Goal: Transaction & Acquisition: Purchase product/service

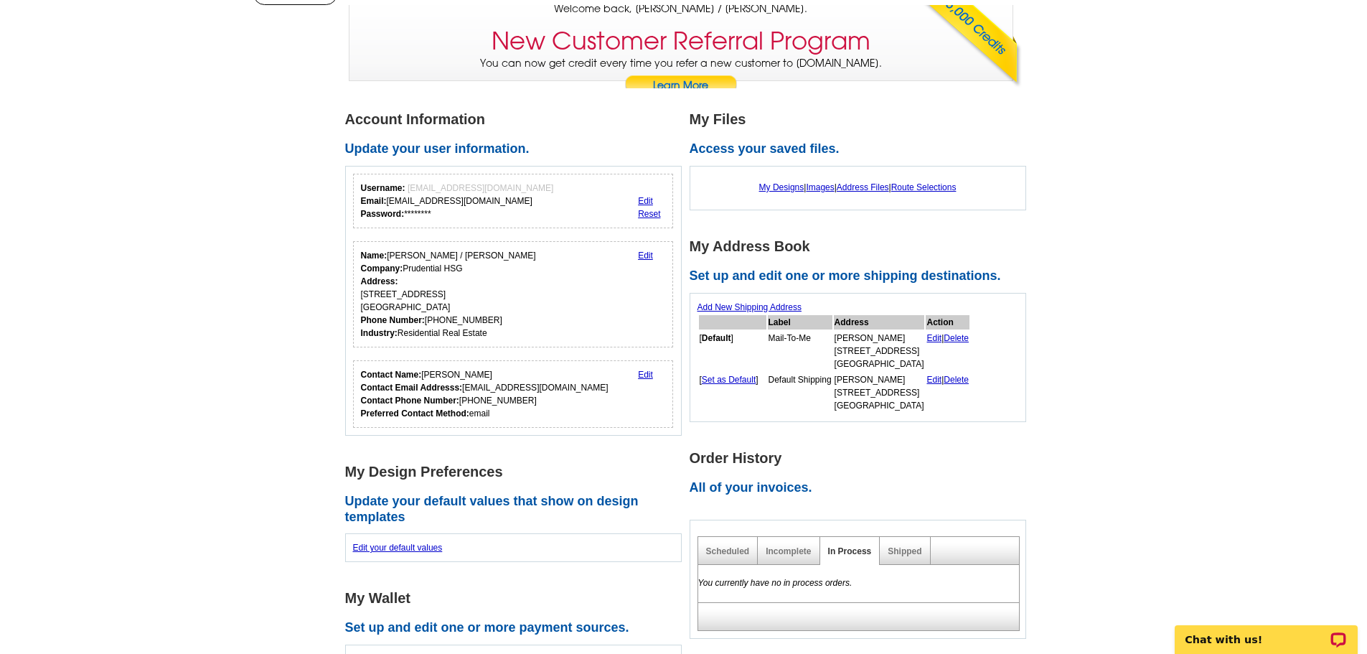
scroll to position [143, 0]
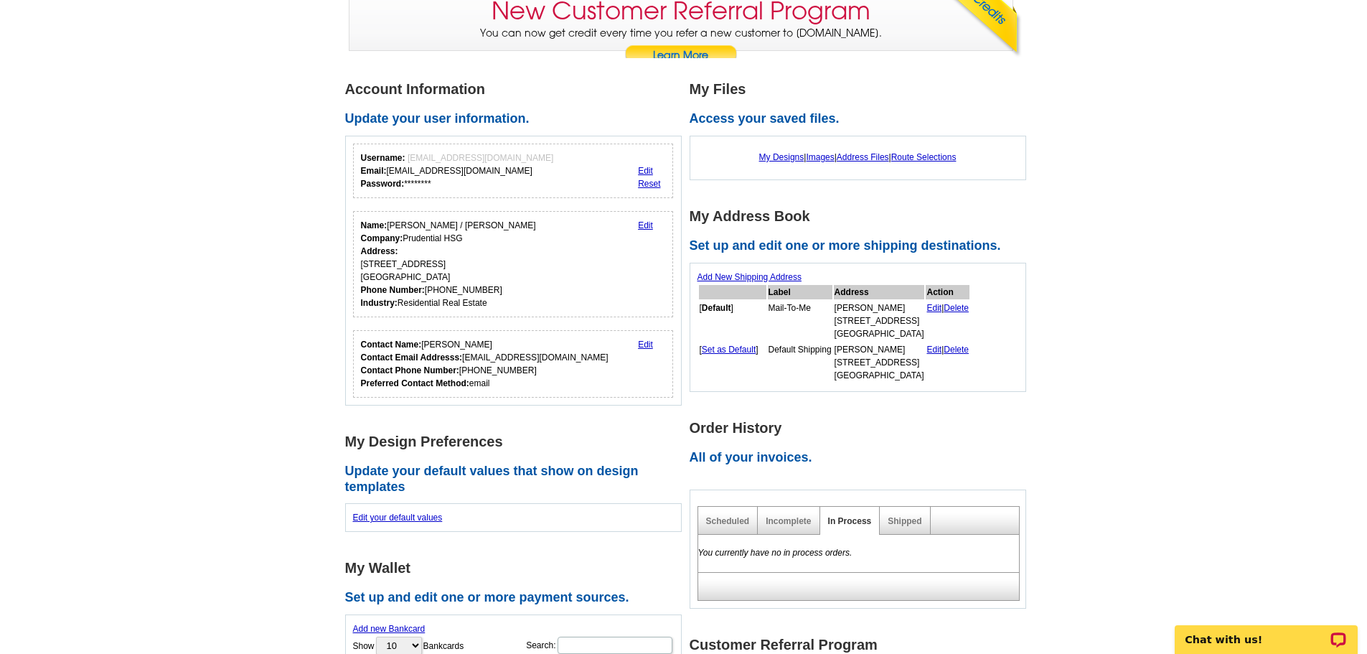
click at [649, 225] on link "Edit" at bounding box center [645, 225] width 15 height 10
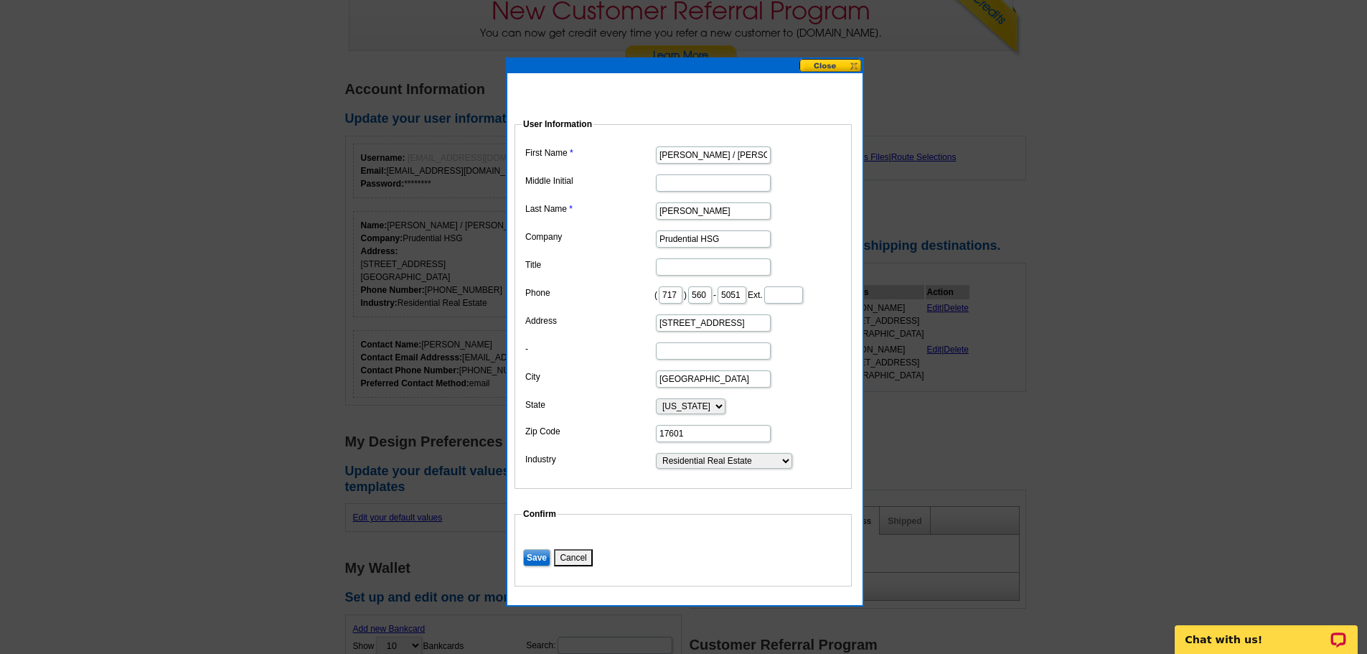
drag, startPoint x: 740, startPoint y: 239, endPoint x: 626, endPoint y: 245, distance: 113.5
click at [626, 245] on dd "Prudential HSG" at bounding box center [683, 238] width 323 height 22
type input "H"
type input "BHHS Homesale Realty"
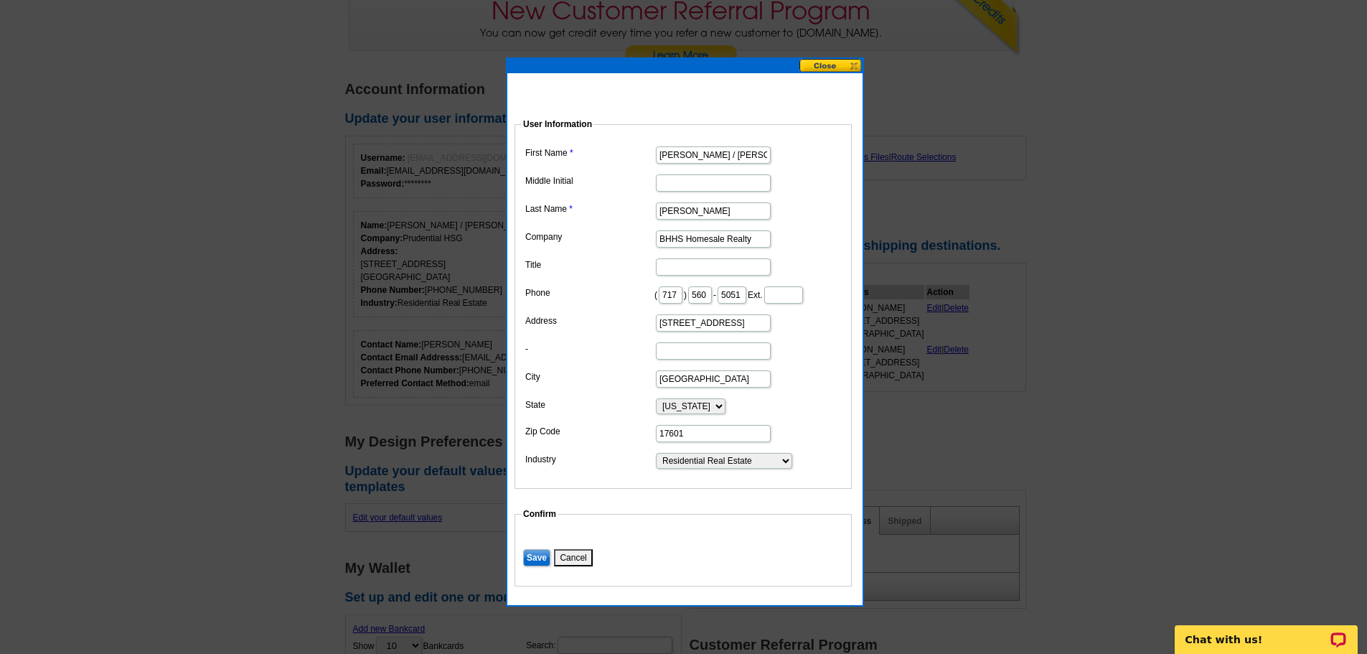
click at [540, 566] on input "Save" at bounding box center [536, 557] width 27 height 17
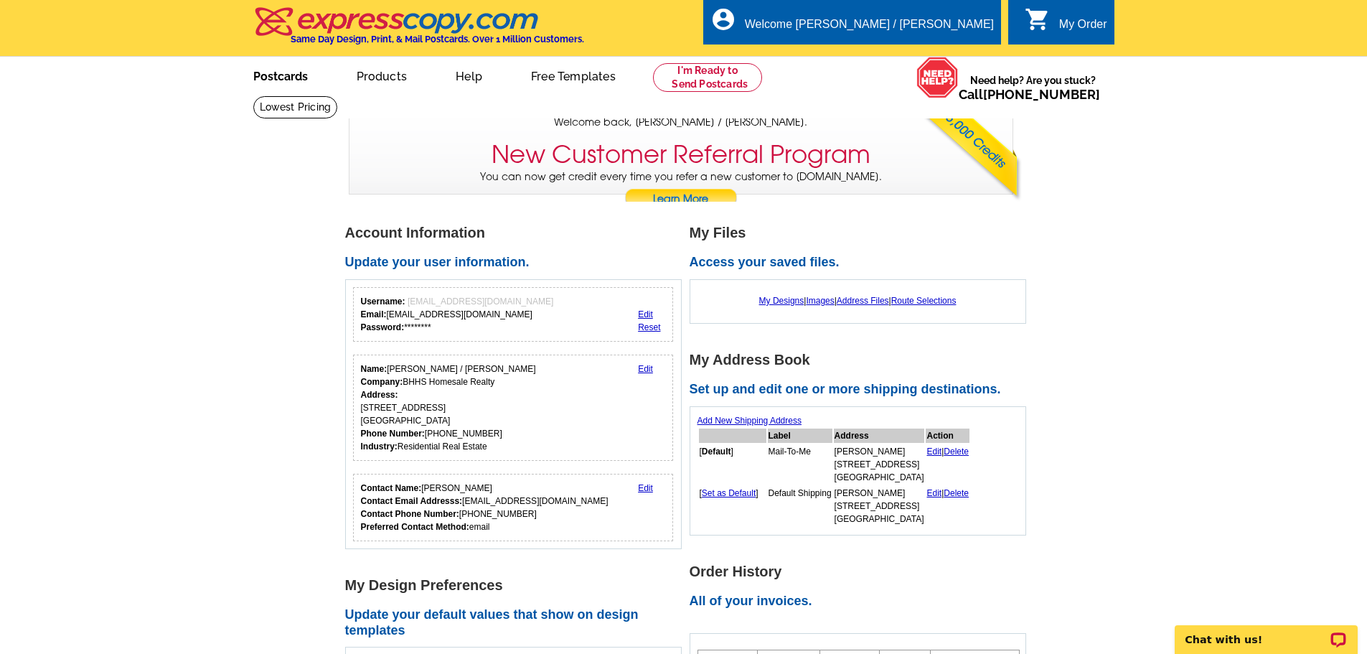
click at [271, 71] on link "Postcards" at bounding box center [280, 75] width 100 height 34
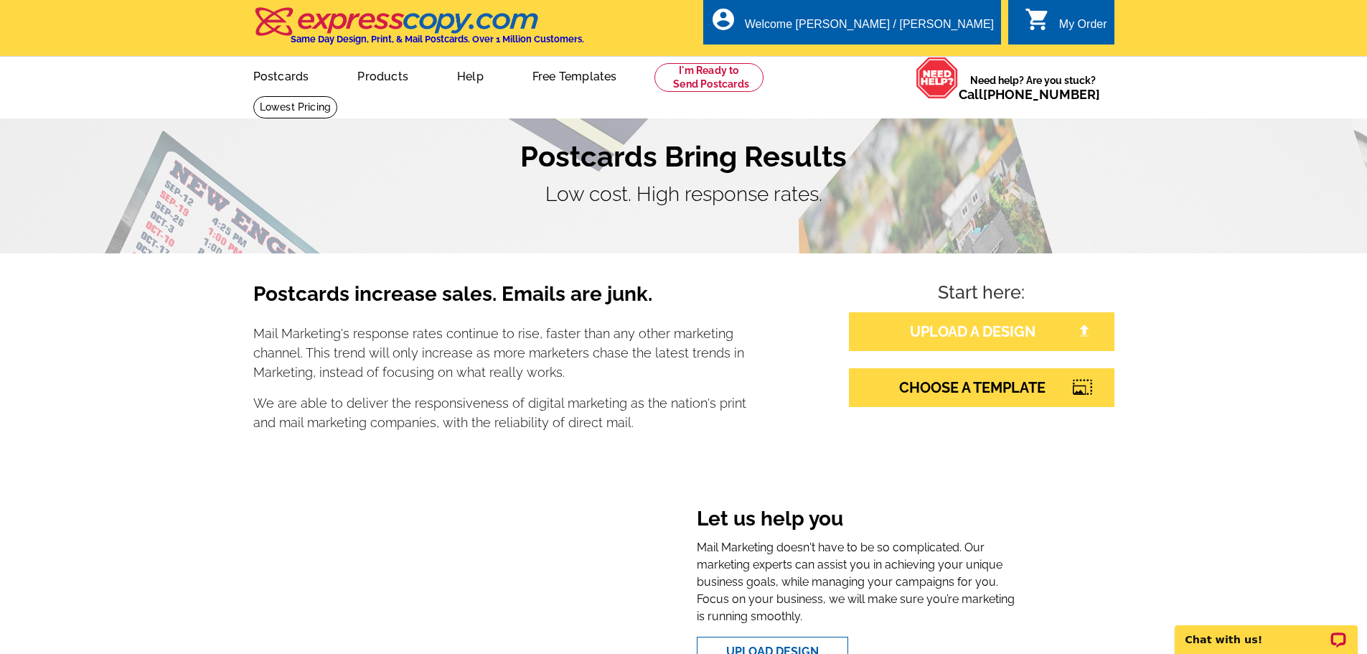
click at [915, 333] on link "UPLOAD A DESIGN" at bounding box center [981, 331] width 265 height 39
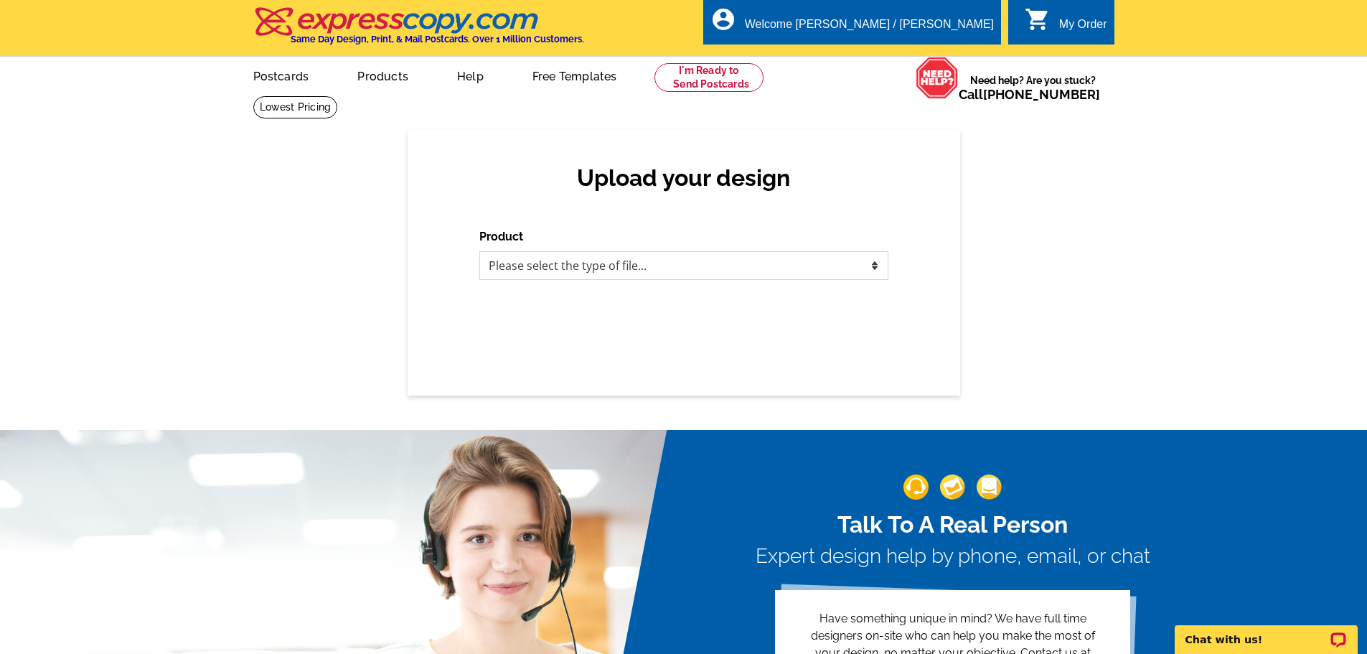
click at [643, 265] on select "Please select the type of file... Postcards Business Cards Letters and flyers G…" at bounding box center [683, 265] width 409 height 29
select select "1"
click at [479, 252] on select "Please select the type of file... Postcards Business Cards Letters and flyers G…" at bounding box center [683, 265] width 409 height 29
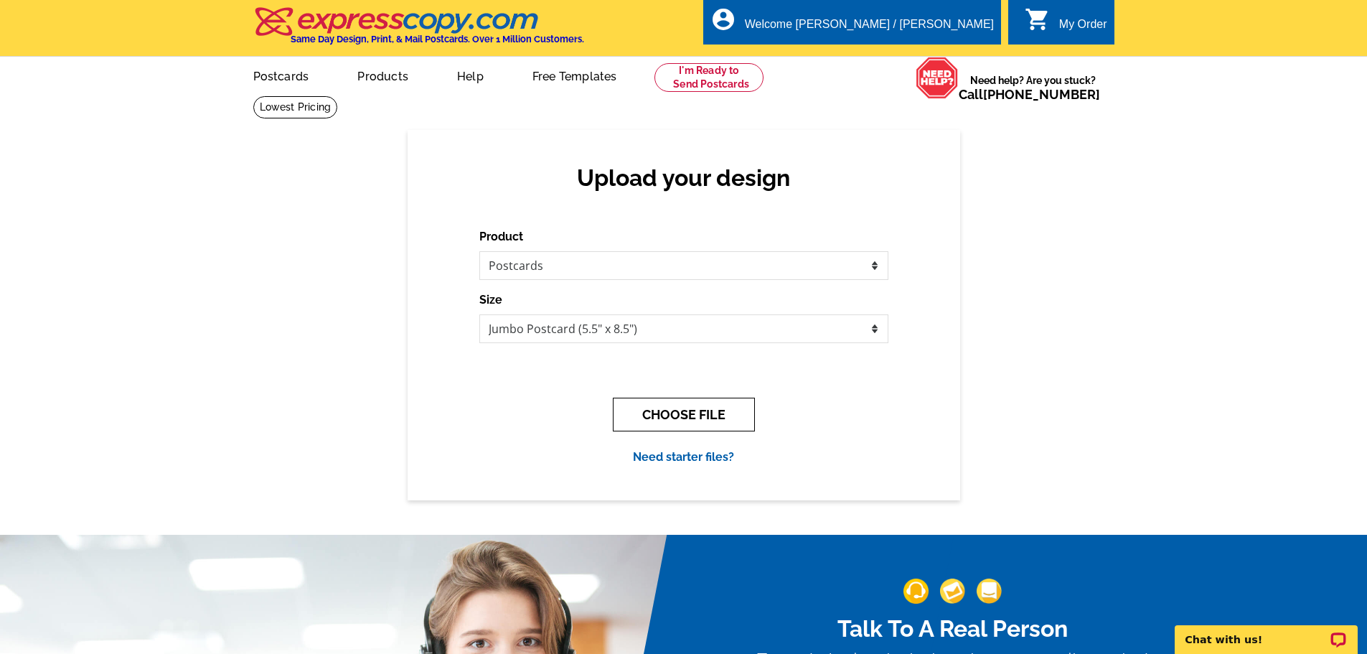
click at [658, 425] on button "CHOOSE FILE" at bounding box center [684, 414] width 142 height 34
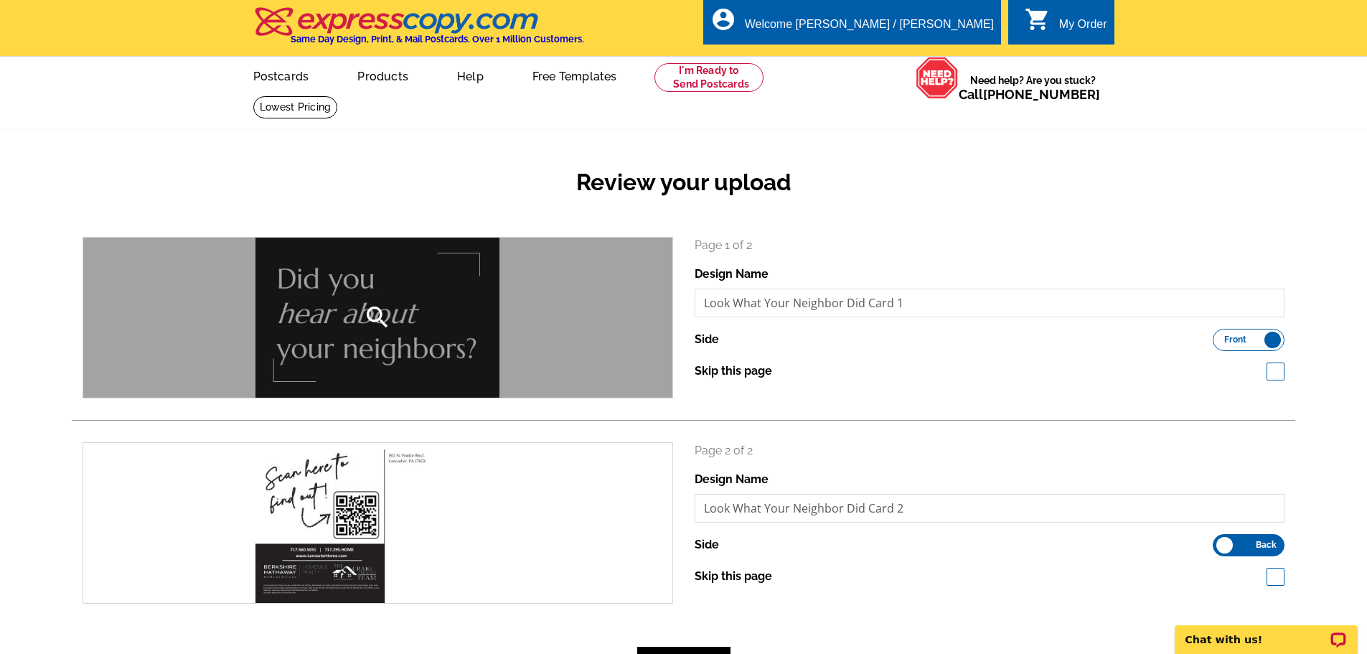
click at [358, 344] on div "search" at bounding box center [377, 317] width 589 height 160
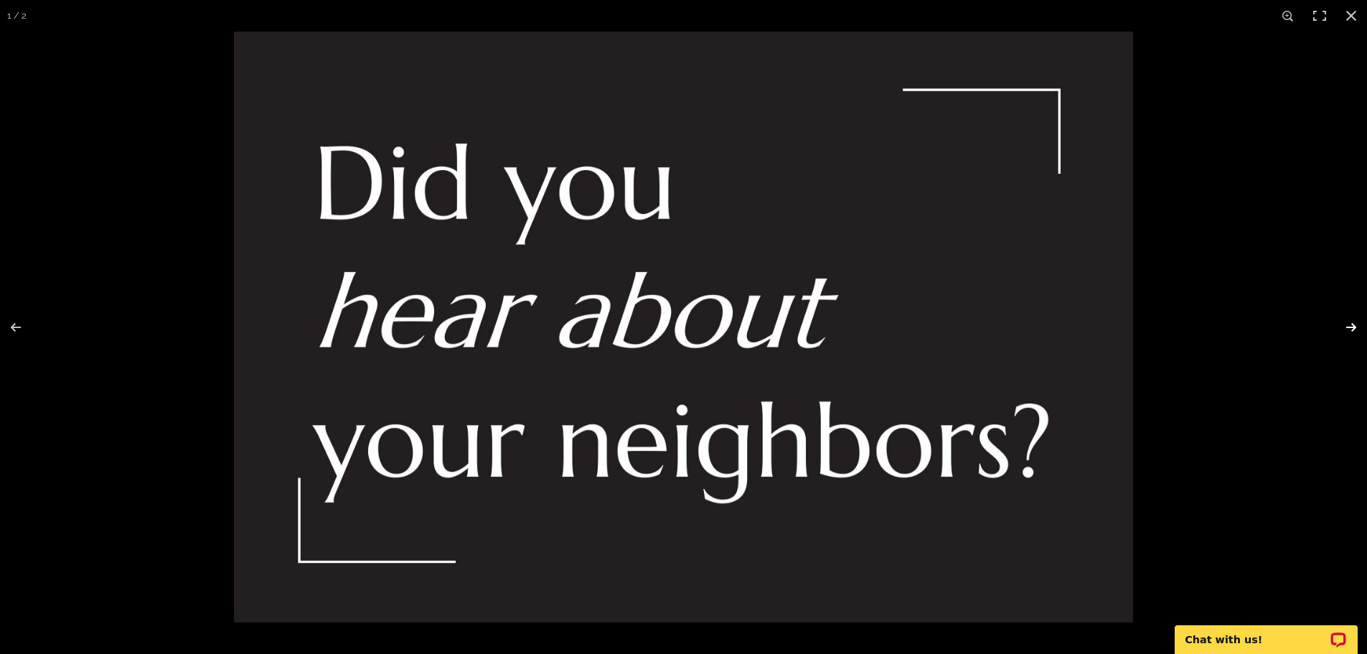
click at [1351, 326] on button at bounding box center [1341, 327] width 50 height 72
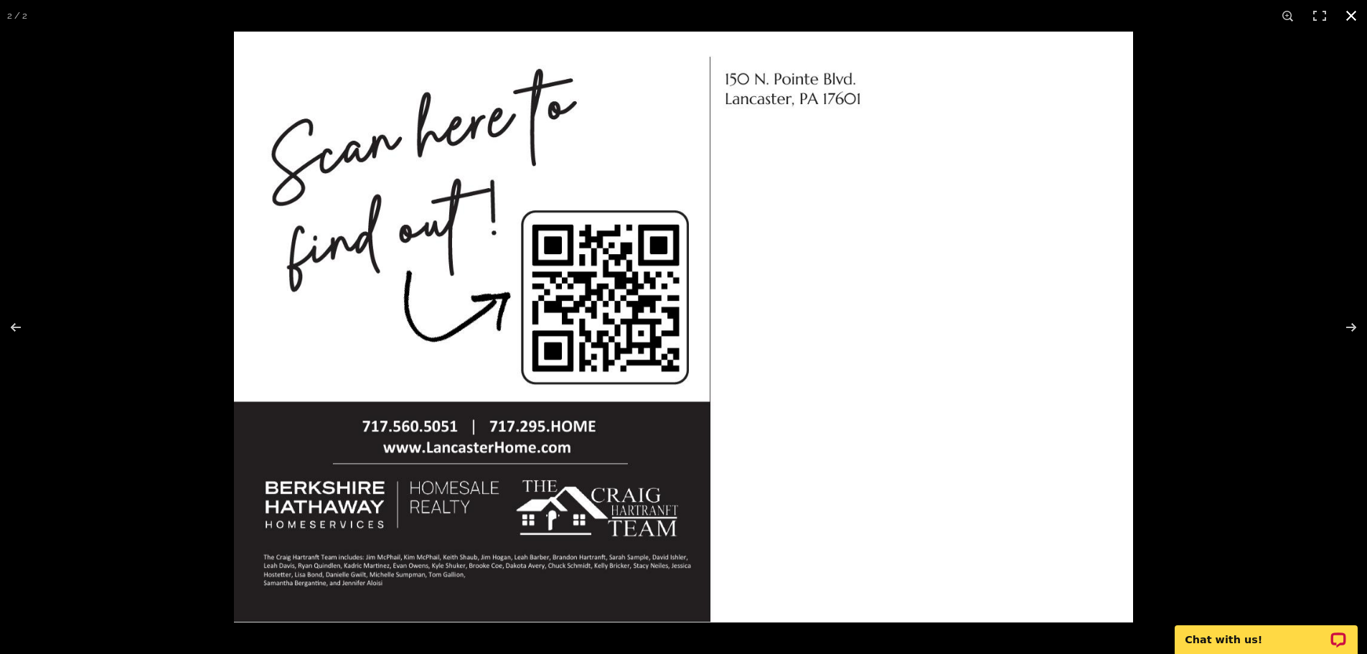
click at [1266, 331] on div at bounding box center [917, 359] width 1367 height 654
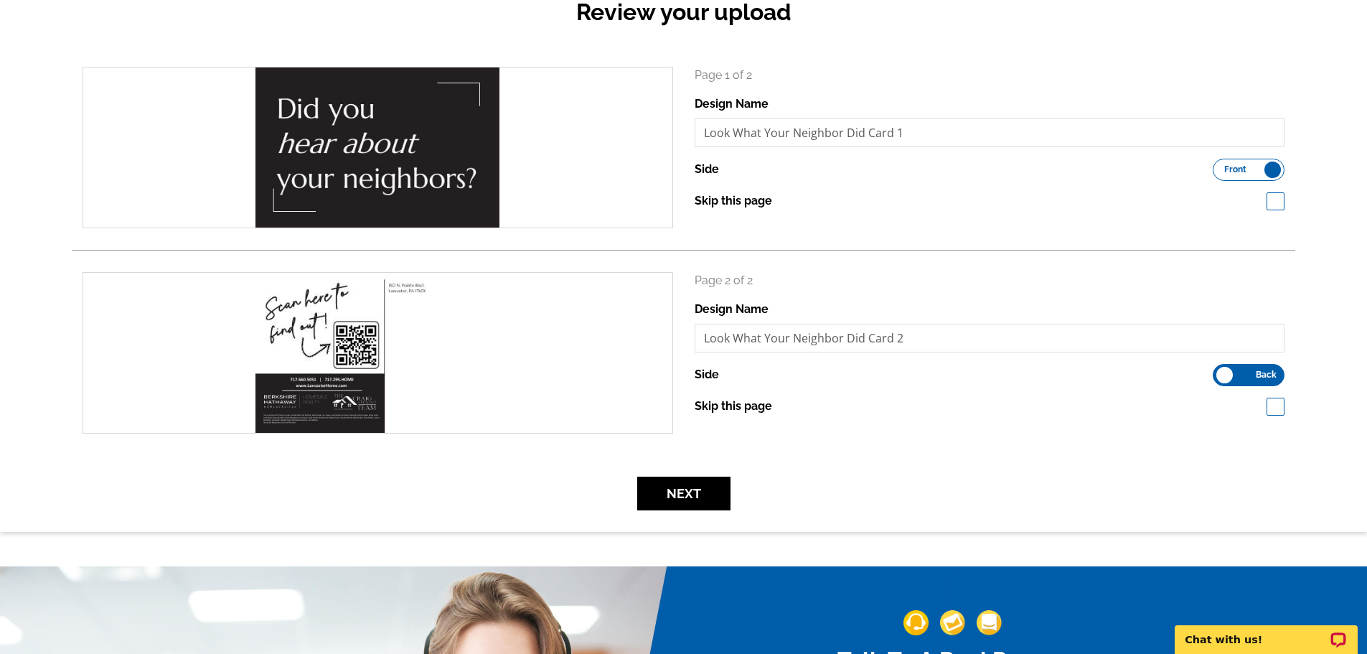
scroll to position [215, 0]
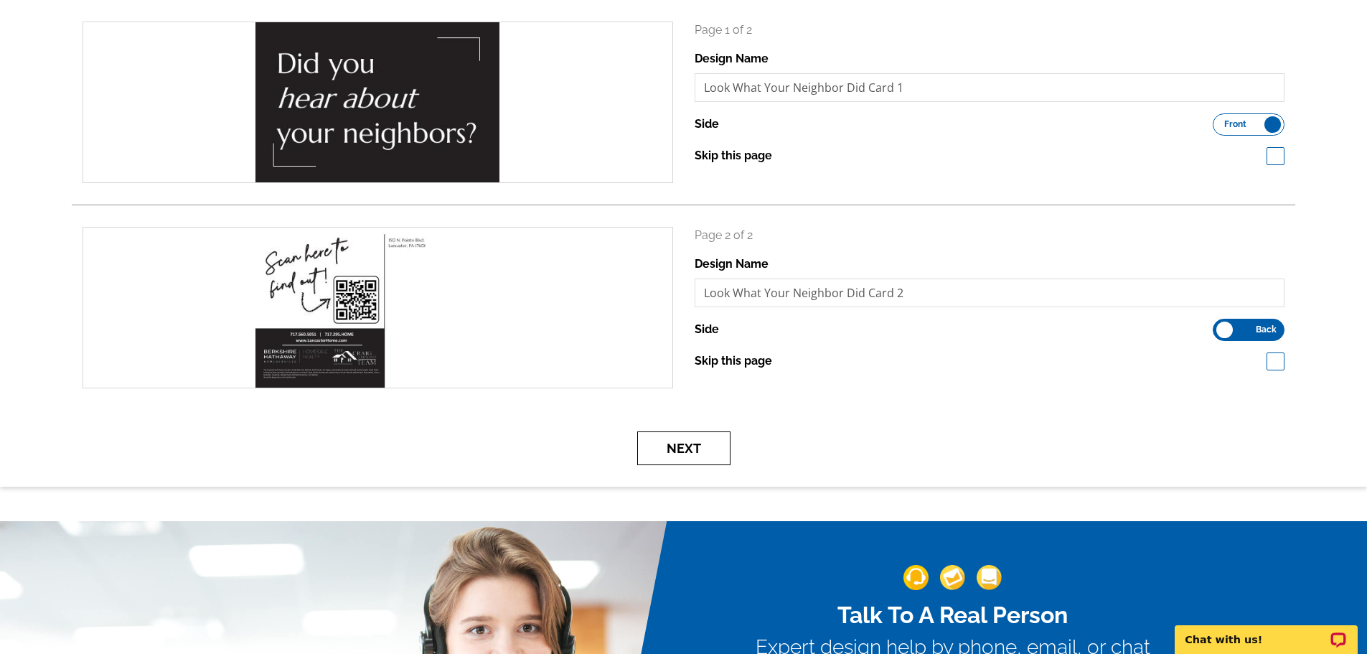
click at [668, 453] on button "Next" at bounding box center [683, 448] width 93 height 34
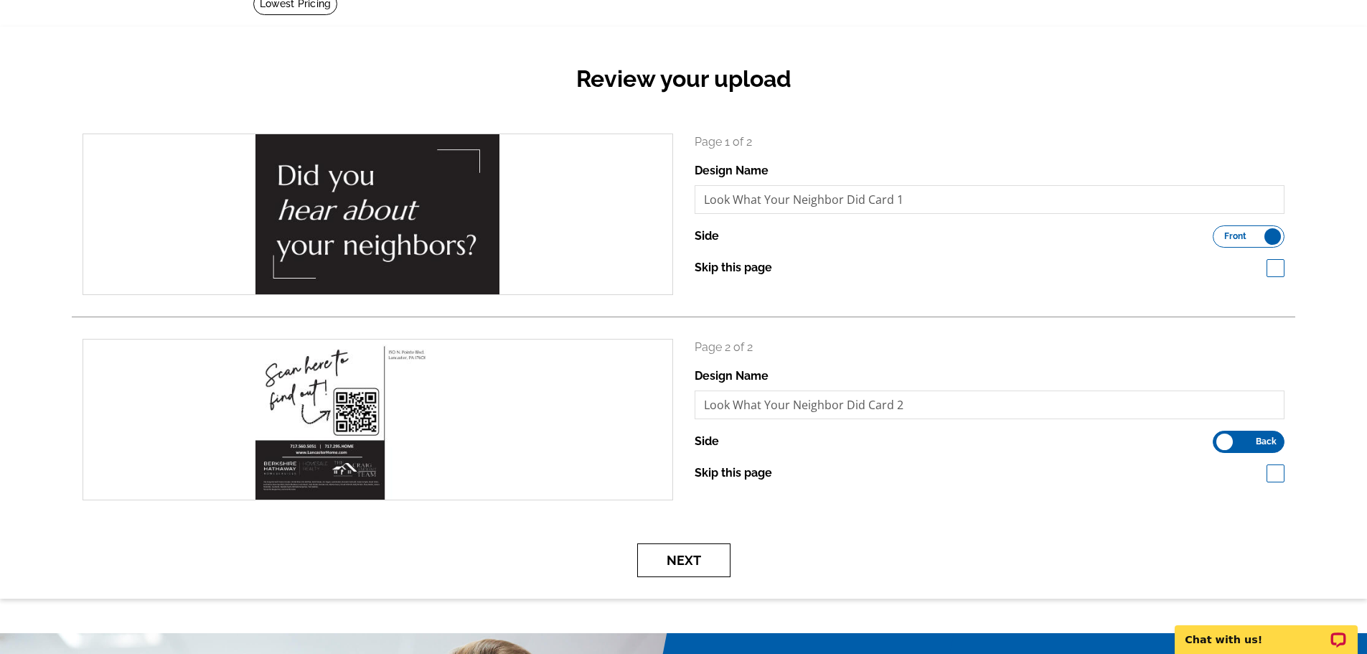
scroll to position [143, 0]
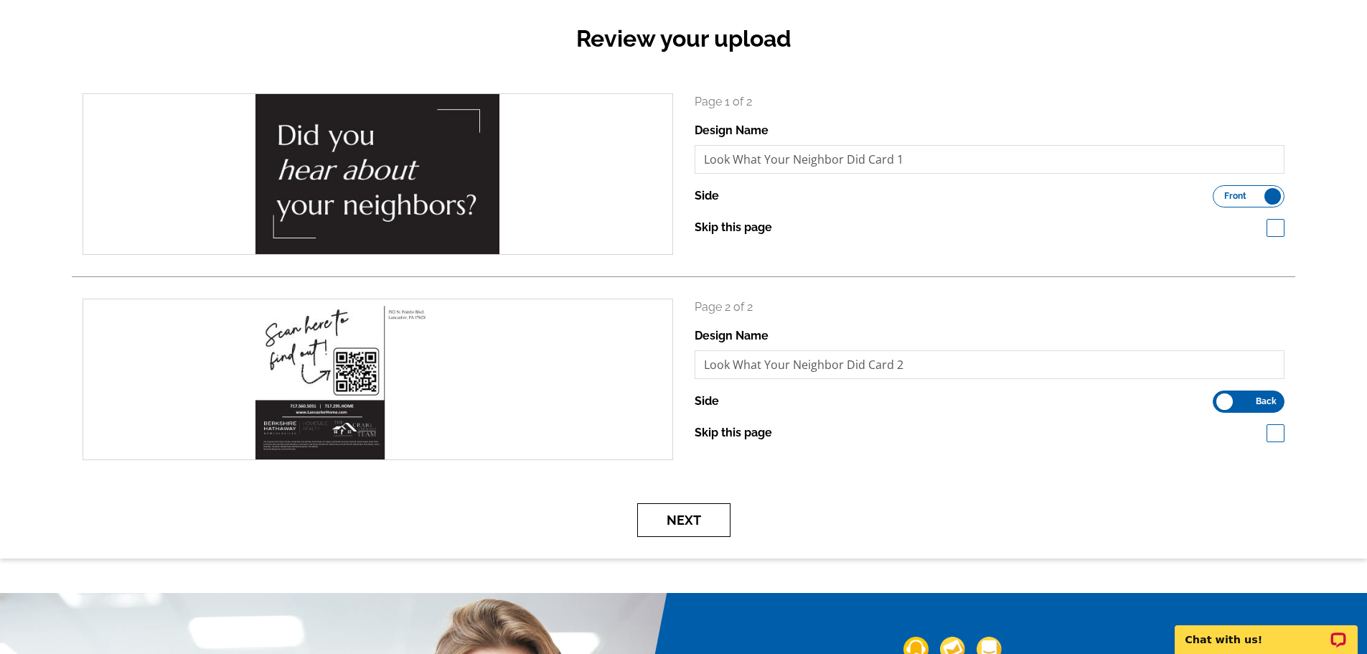
click at [684, 526] on button "Next" at bounding box center [683, 520] width 93 height 34
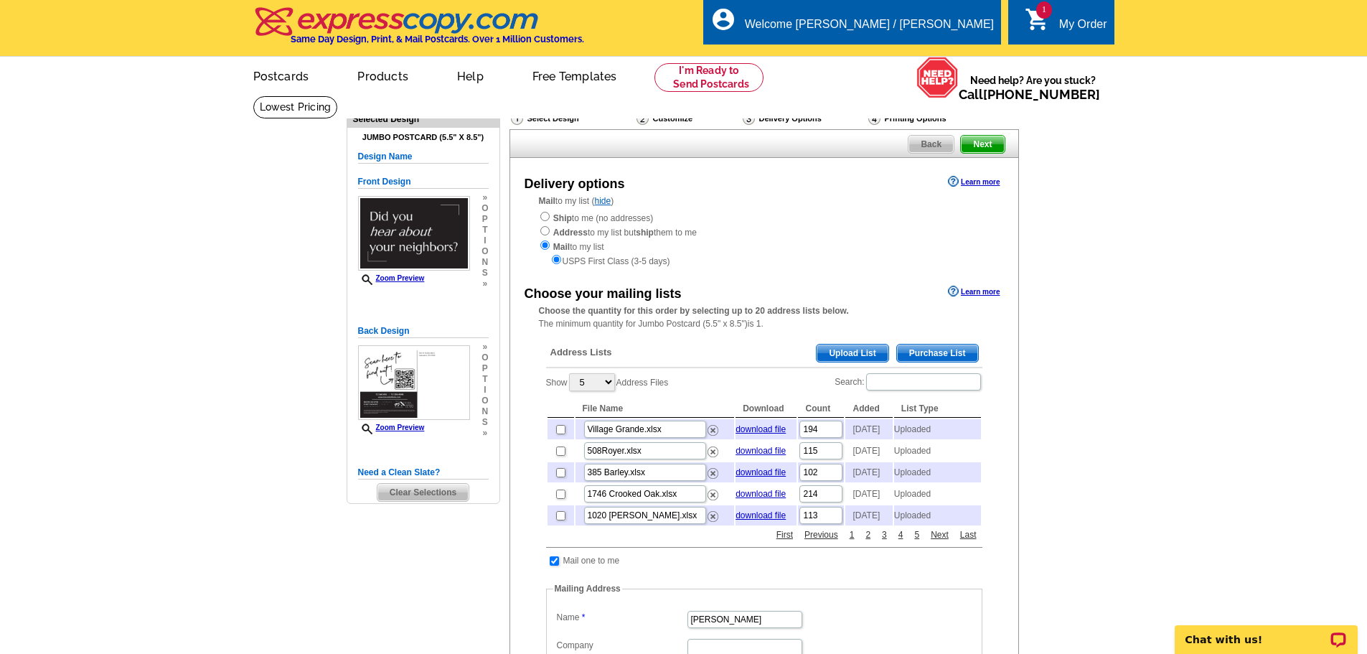
click at [851, 359] on span "Upload List" at bounding box center [851, 352] width 71 height 17
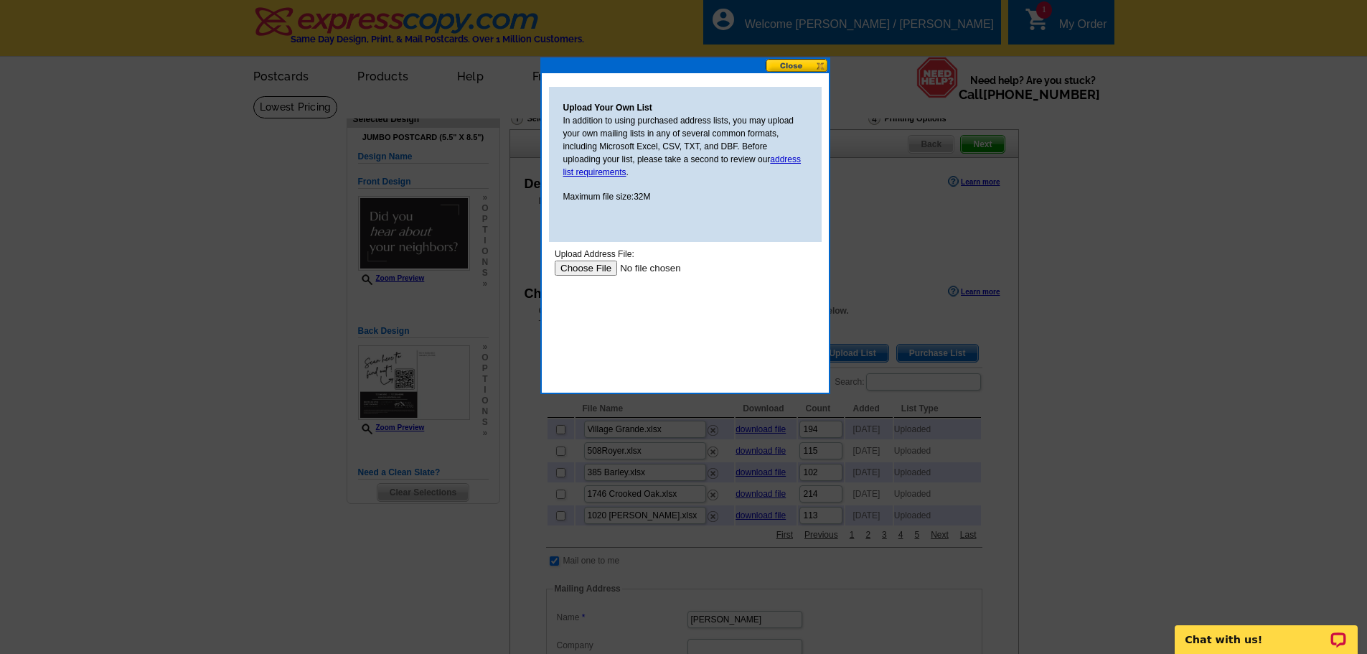
click at [577, 271] on input "file" at bounding box center [645, 267] width 182 height 15
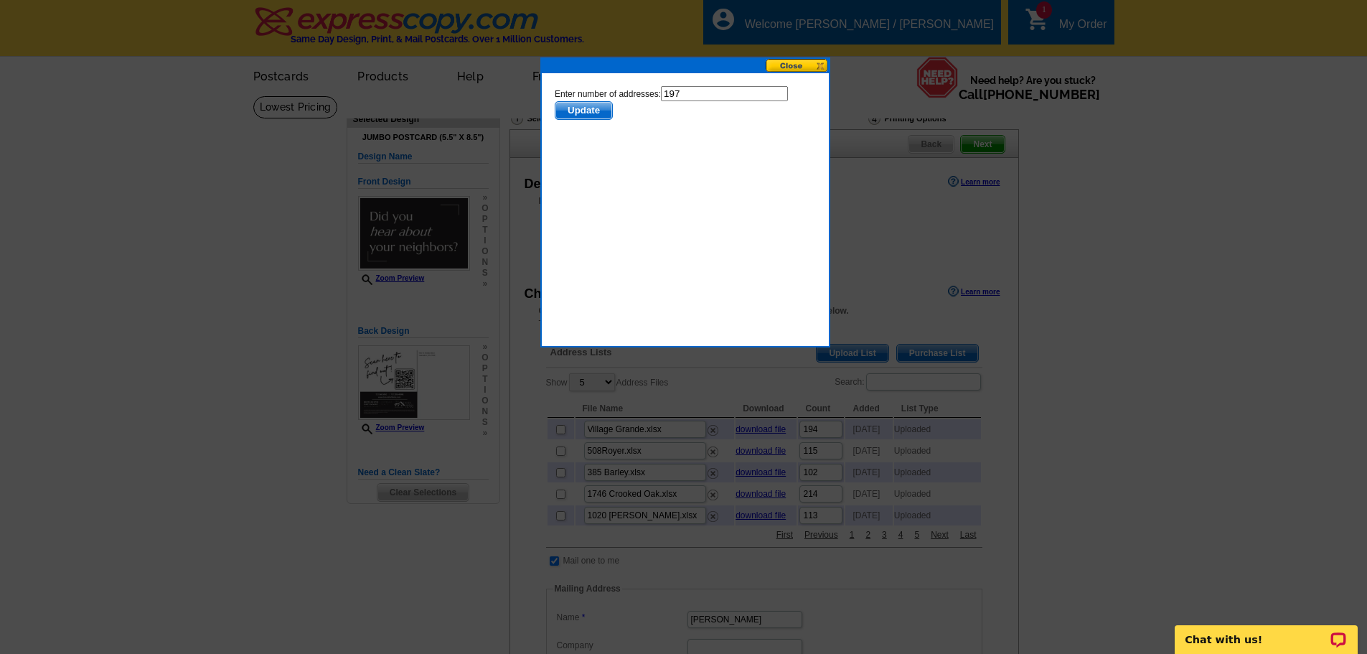
click at [583, 110] on span "Update" at bounding box center [583, 110] width 57 height 17
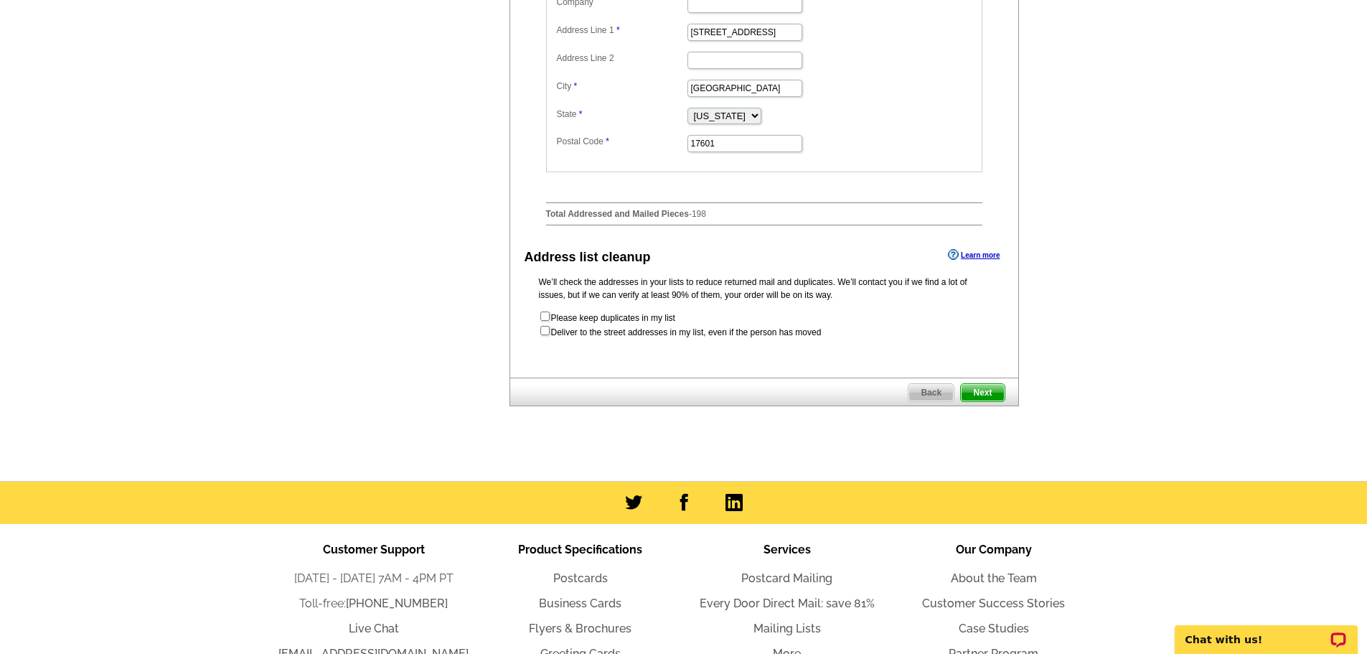
scroll to position [646, 0]
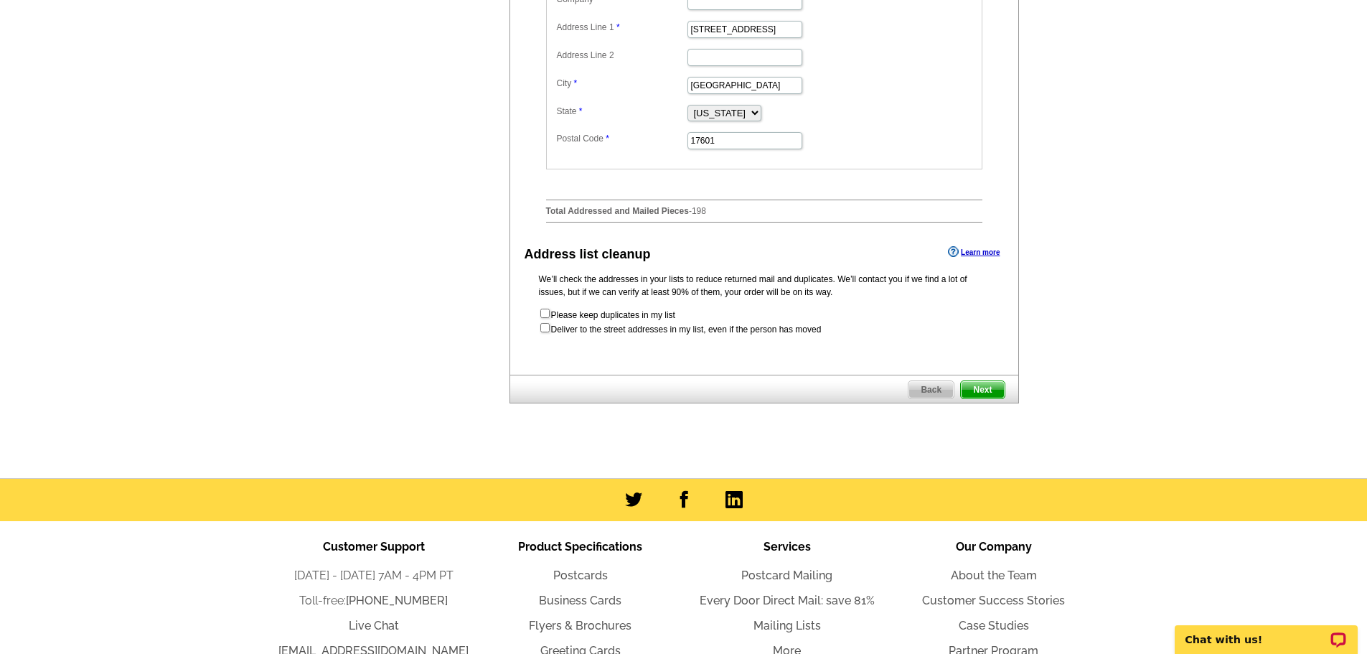
click at [989, 398] on span "Next" at bounding box center [982, 389] width 43 height 17
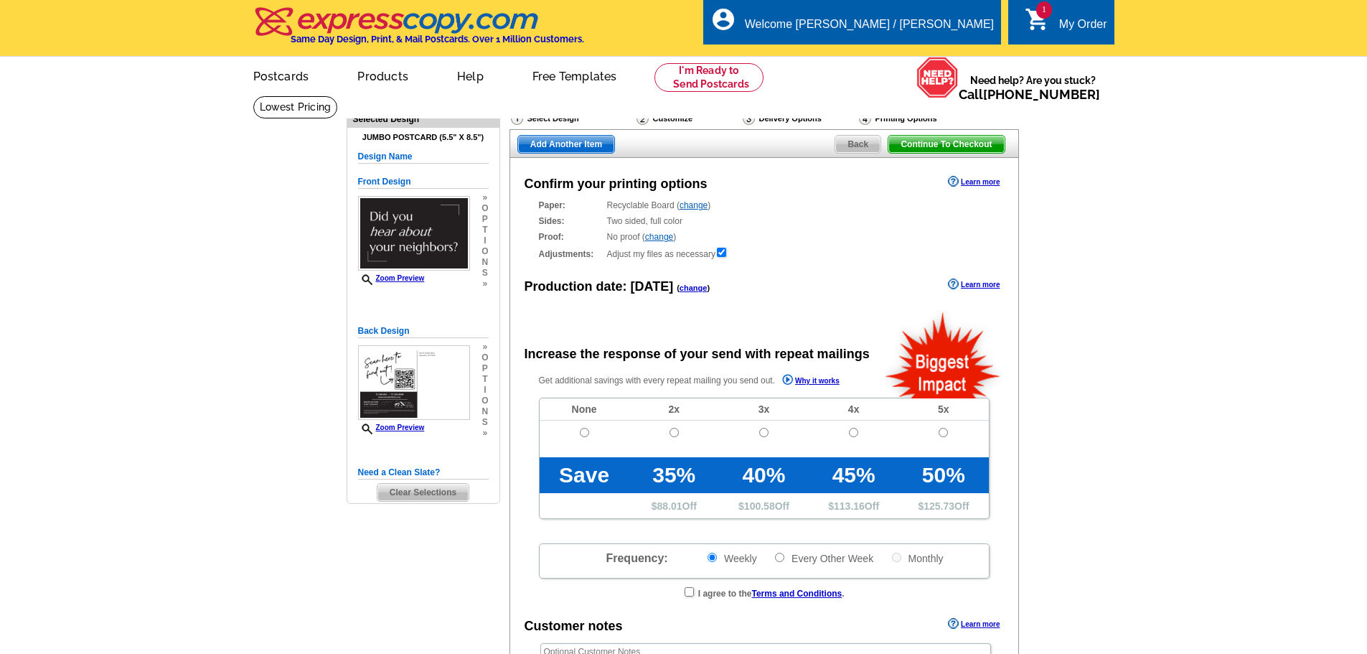
radio input "false"
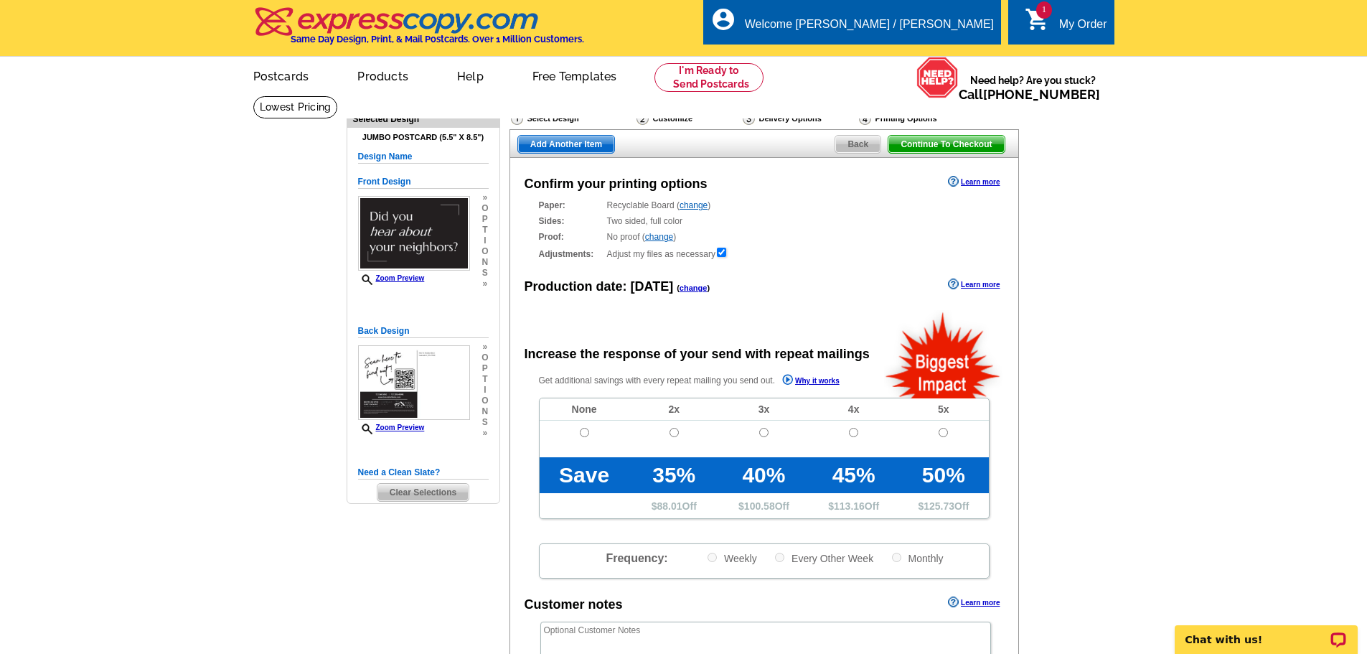
click at [582, 440] on td at bounding box center [584, 438] width 90 height 37
click at [583, 433] on input "radio" at bounding box center [584, 432] width 9 height 9
radio input "true"
click at [702, 207] on link "change" at bounding box center [693, 205] width 28 height 10
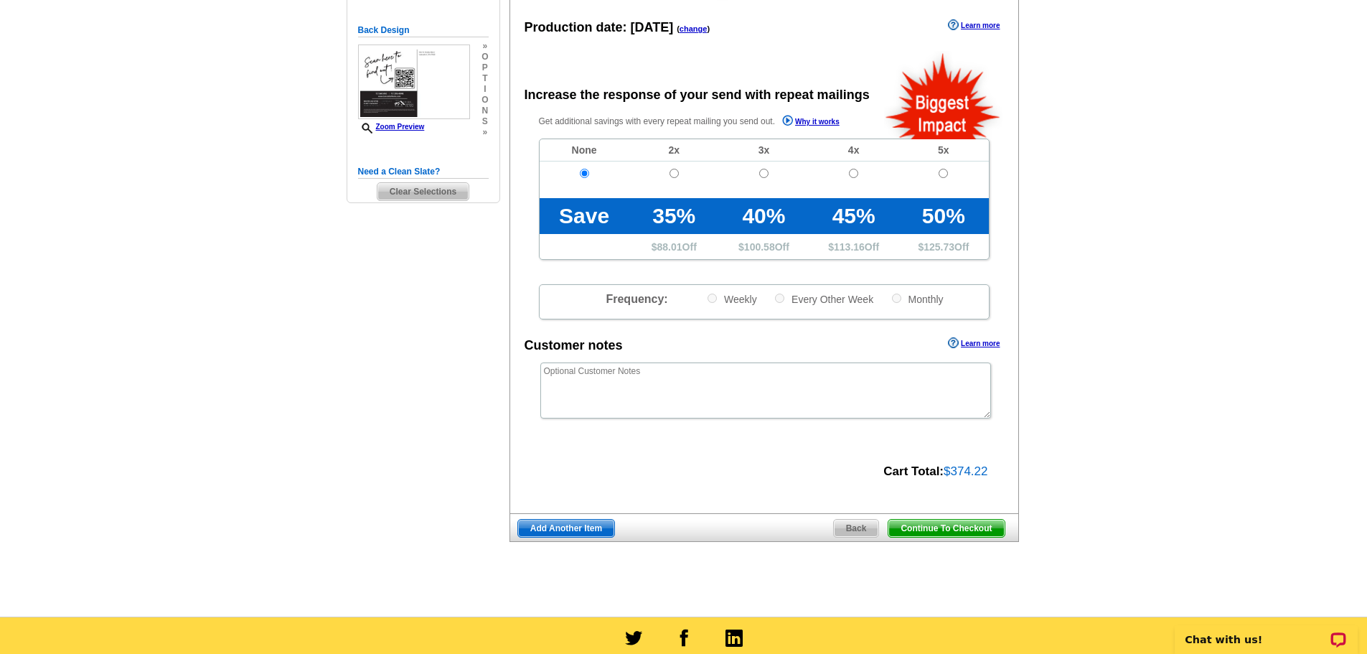
scroll to position [359, 0]
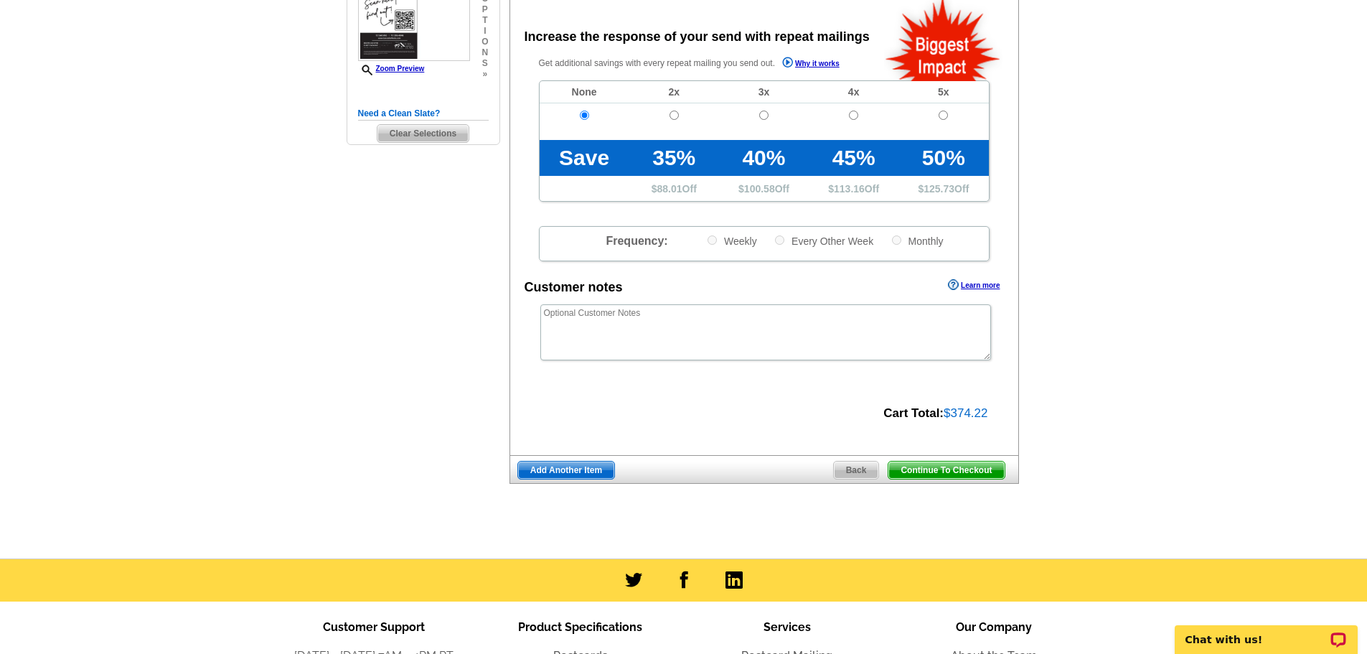
click at [965, 471] on span "Continue To Checkout" at bounding box center [946, 469] width 116 height 17
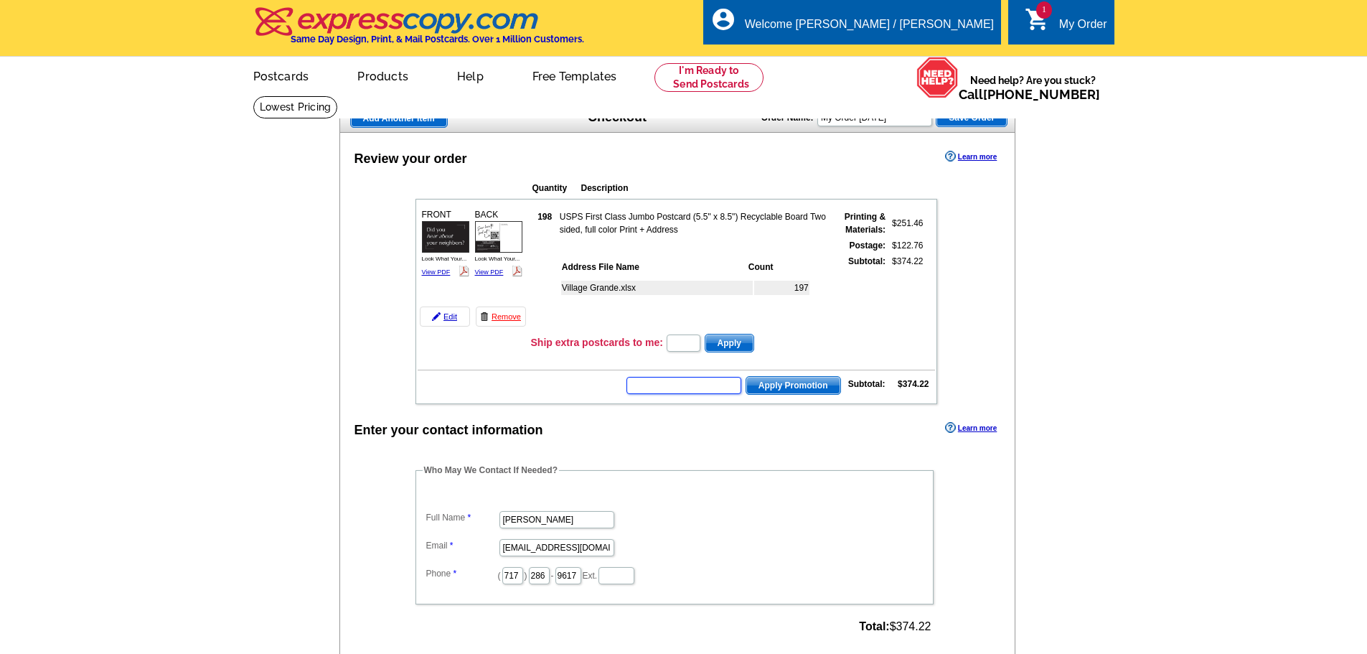
click at [694, 385] on input "text" at bounding box center [683, 385] width 115 height 17
type input "BHHS13T"
click at [804, 388] on span "Apply Promotion" at bounding box center [793, 385] width 94 height 17
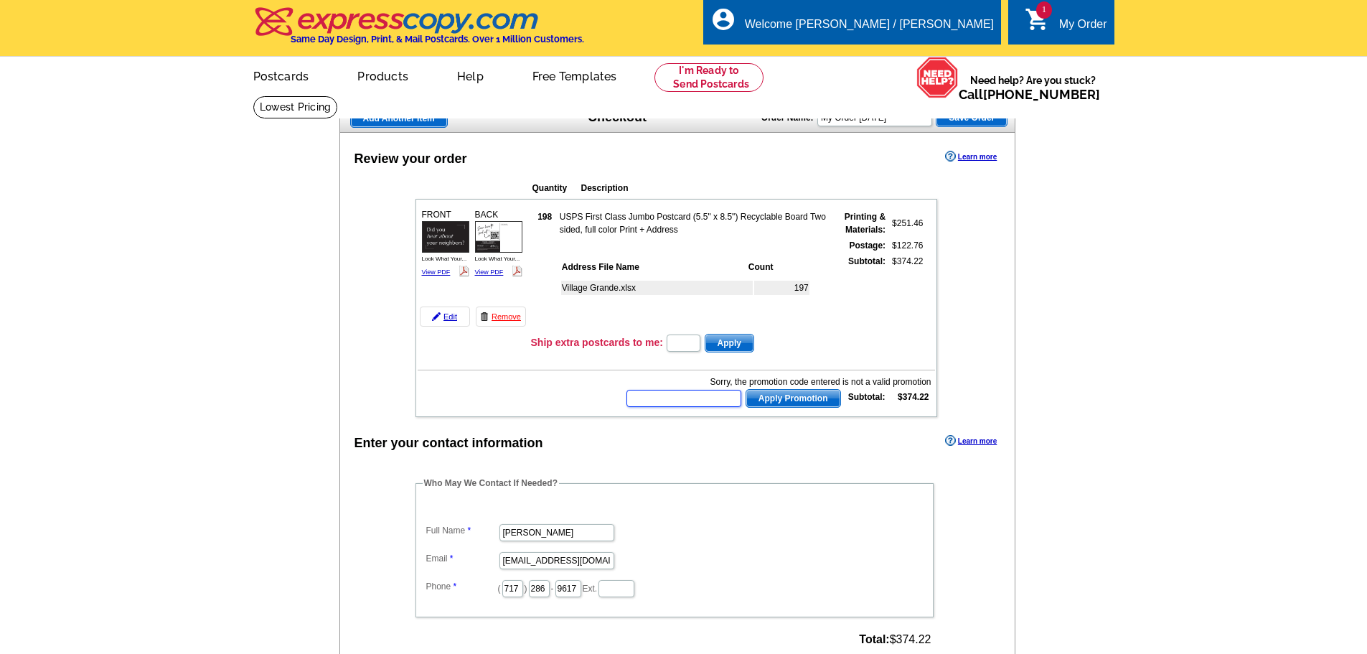
click at [684, 396] on input "text" at bounding box center [683, 398] width 115 height 17
click at [675, 347] on input "text" at bounding box center [683, 342] width 34 height 17
click at [678, 405] on input "text" at bounding box center [683, 398] width 115 height 17
type input "BHHS13T"
click at [782, 400] on span "Apply Promotion" at bounding box center [793, 398] width 94 height 17
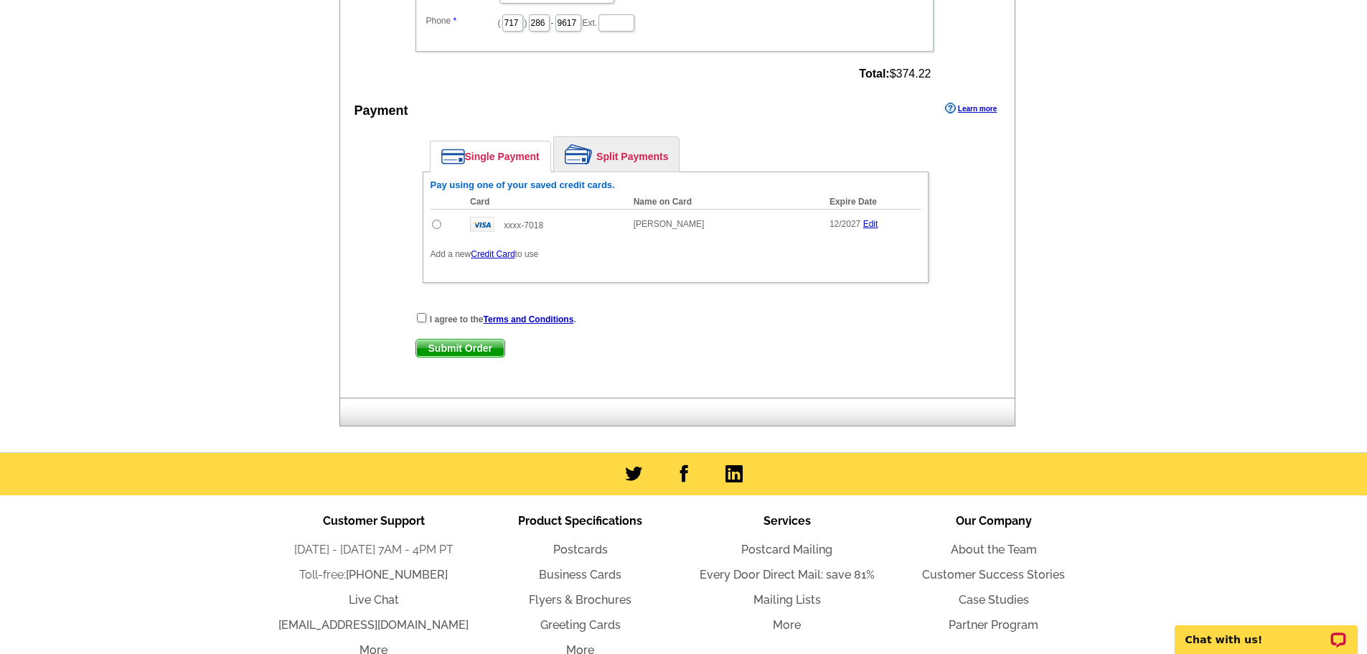
scroll to position [574, 0]
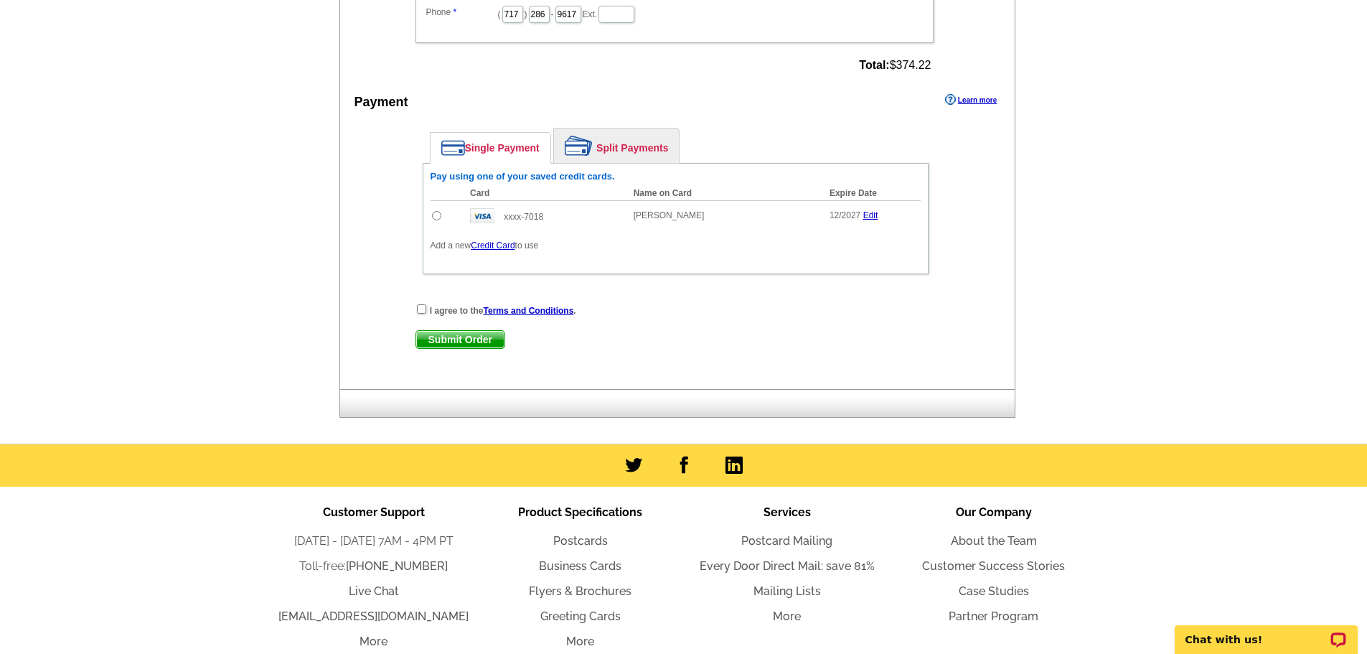
click at [431, 215] on td at bounding box center [446, 215] width 33 height 30
click at [435, 220] on input "radio" at bounding box center [436, 215] width 9 height 9
radio input "true"
click at [418, 313] on input "checkbox" at bounding box center [421, 308] width 9 height 9
checkbox input "true"
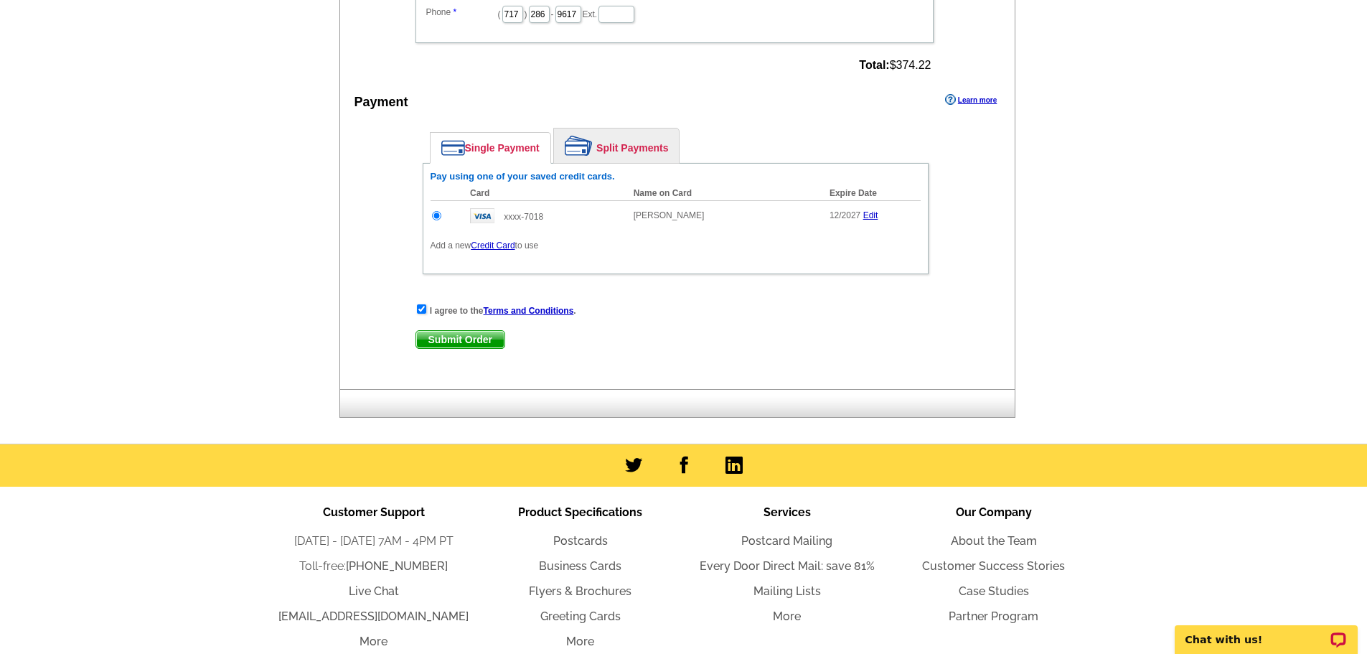
click at [451, 341] on span "Submit Order" at bounding box center [460, 339] width 88 height 17
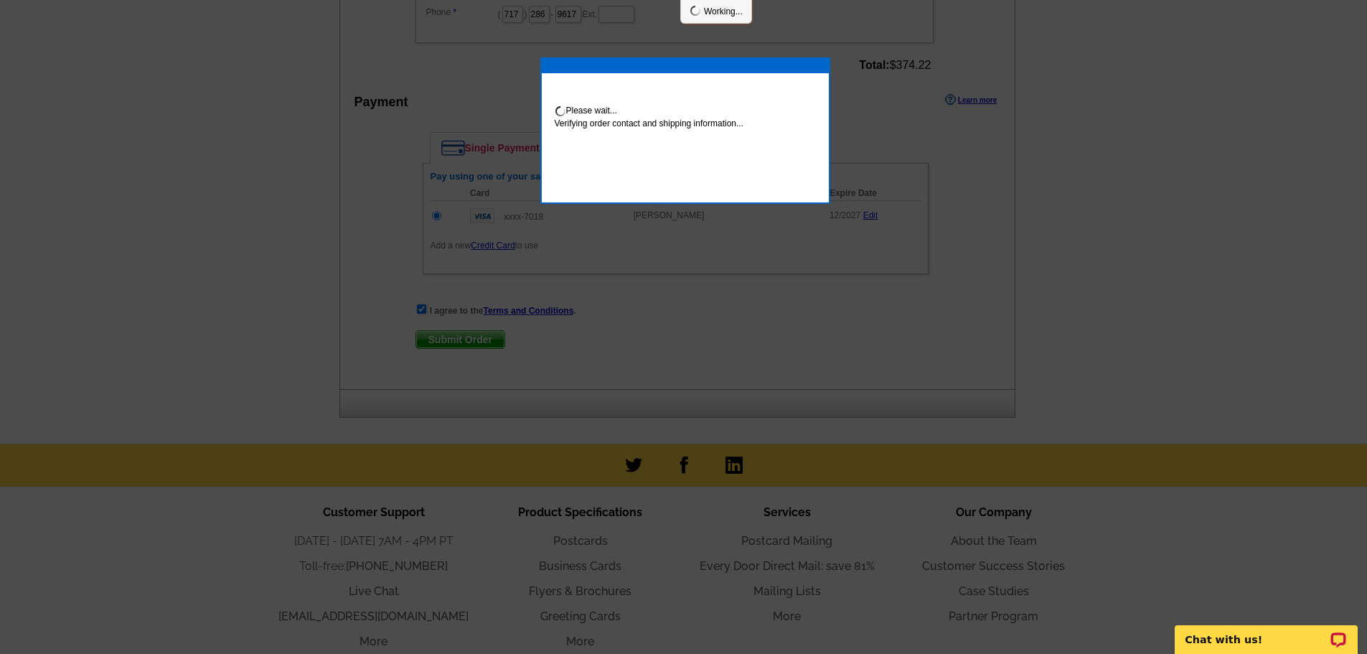
scroll to position [568, 0]
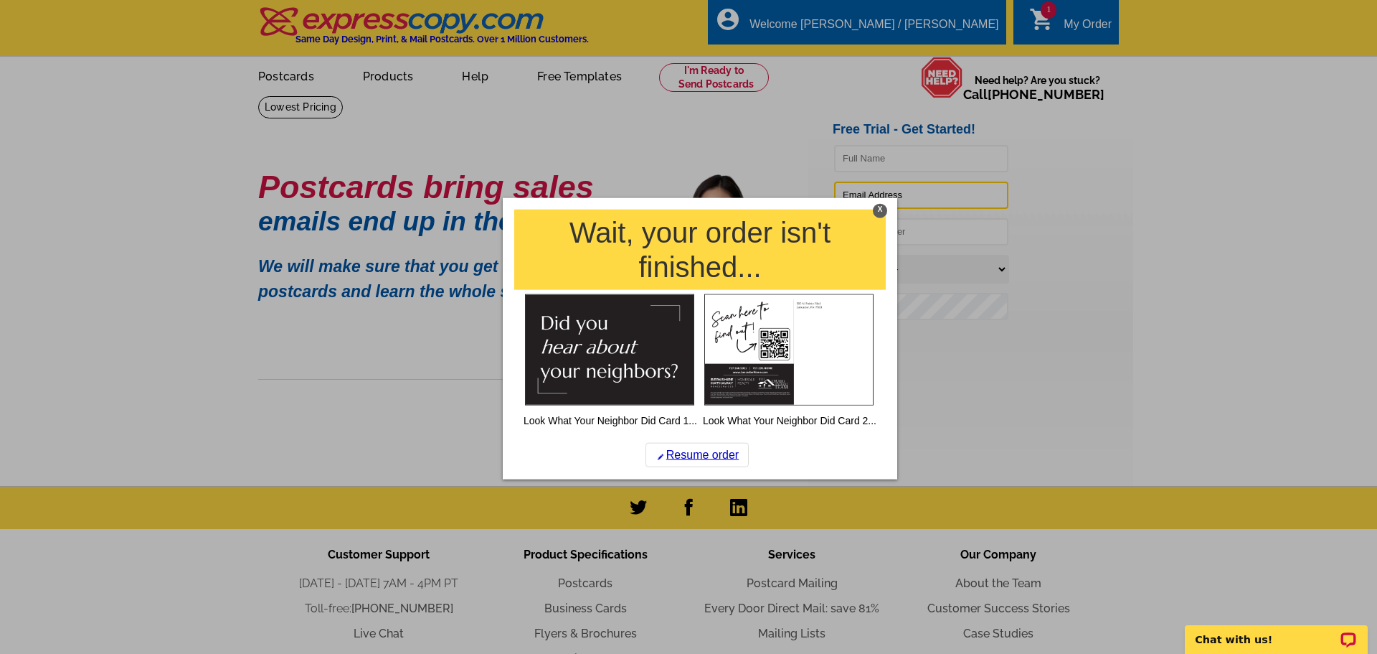
type input "[EMAIL_ADDRESS][DOMAIN_NAME]"
click at [880, 207] on div "X" at bounding box center [880, 210] width 14 height 14
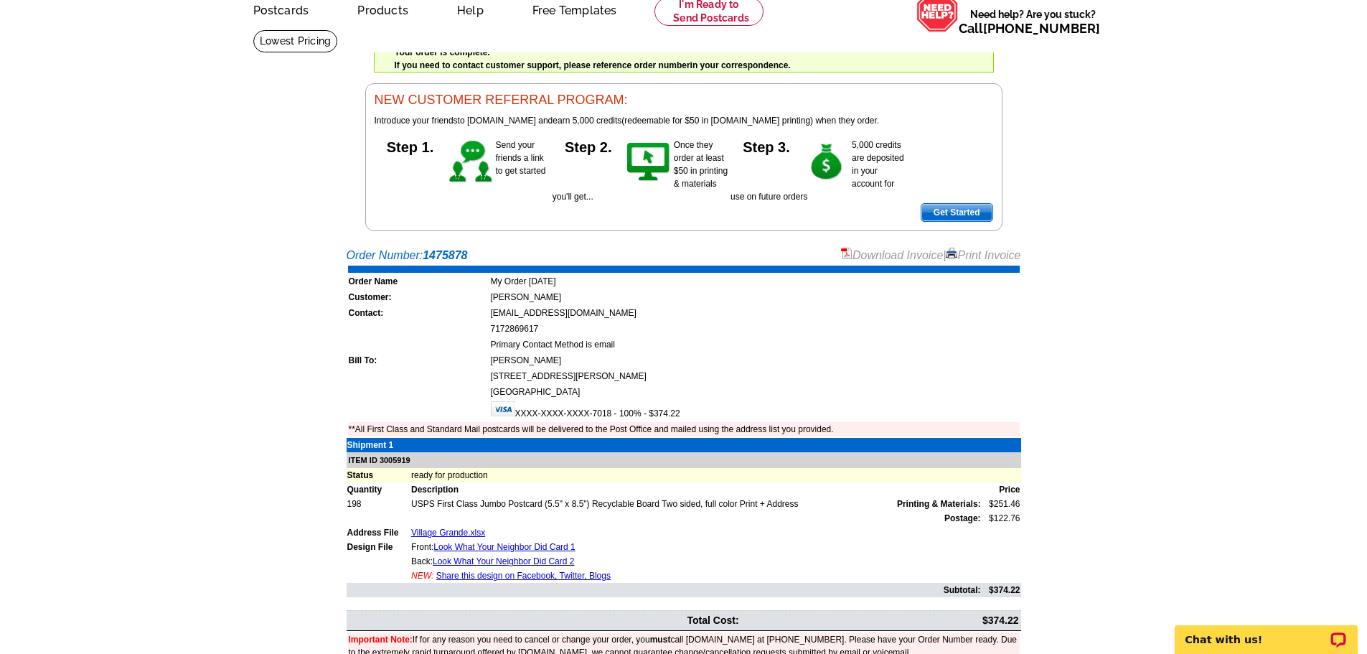
scroll to position [72, 0]
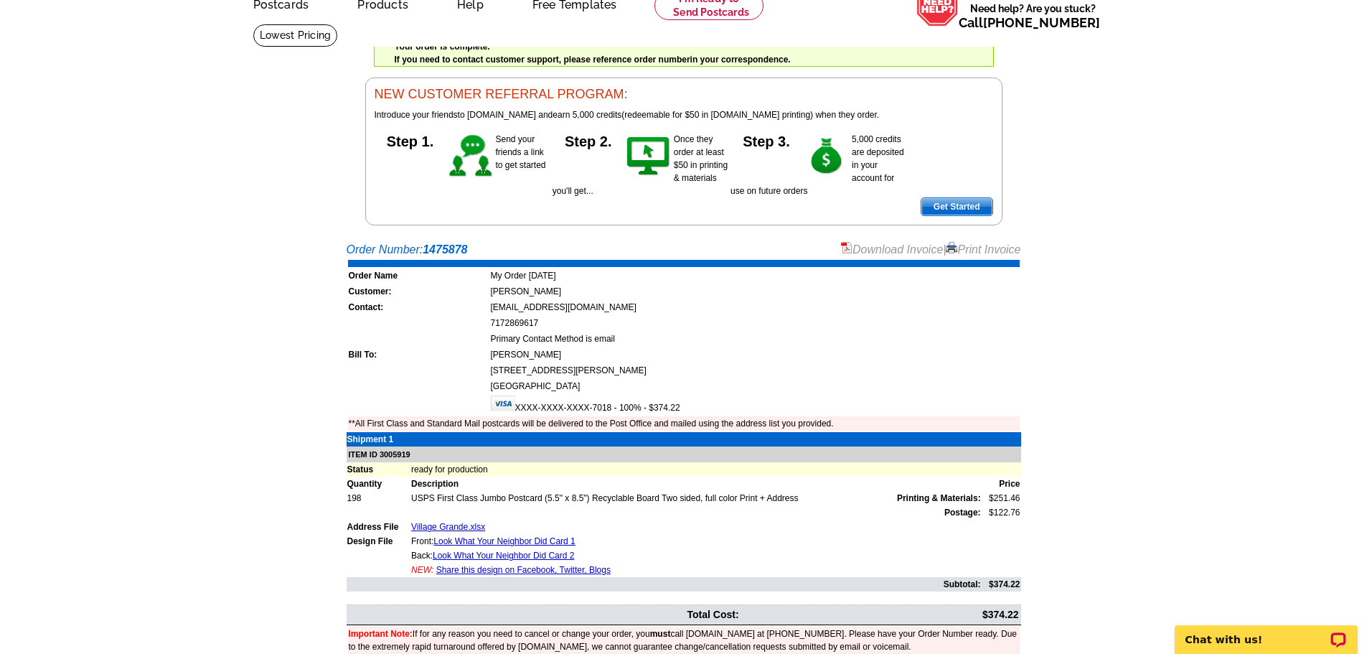
click at [892, 248] on link "Download Invoice" at bounding box center [892, 249] width 102 height 12
